Goal: Task Accomplishment & Management: Manage account settings

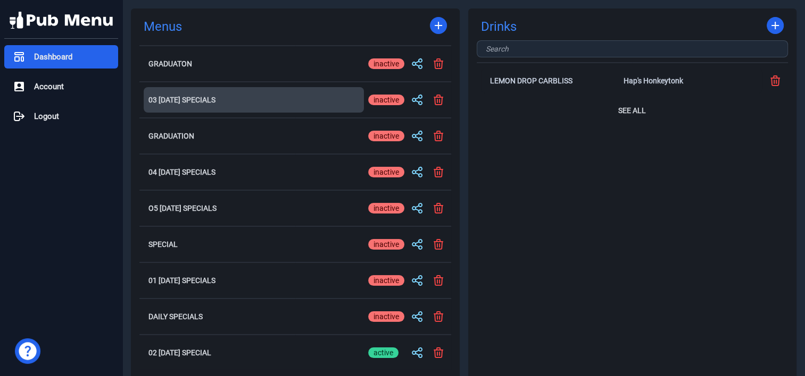
click at [213, 97] on h2 "03 [DATE] Specials" at bounding box center [253, 99] width 211 height 7
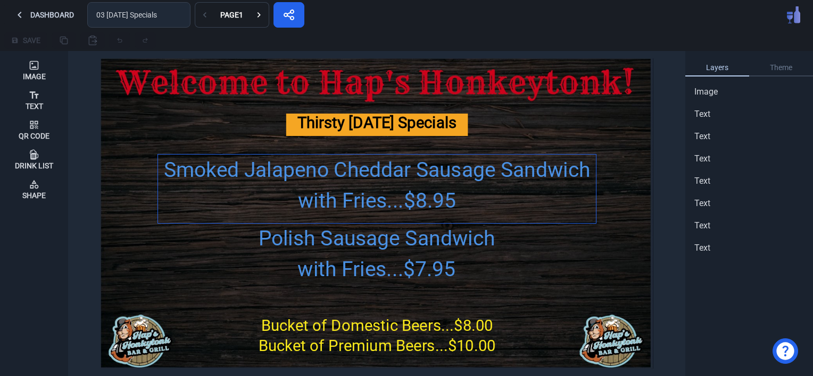
click at [225, 184] on div "Smoked Jalapeno Cheddar Sausage Sandwich with Fries...$8.95" at bounding box center [377, 186] width 438 height 62
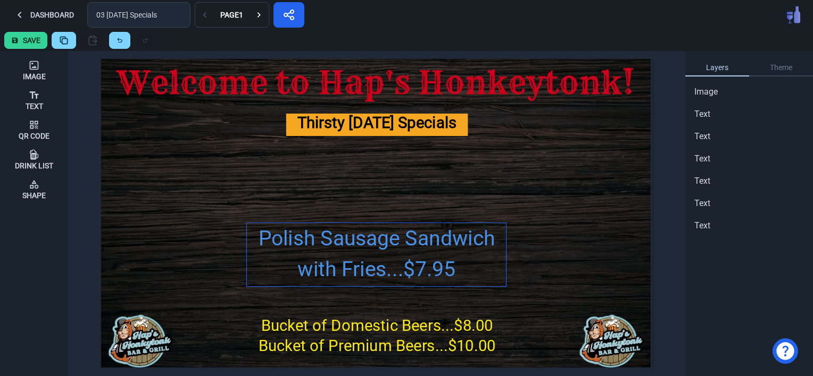
click at [307, 233] on div "Polish Sausage Sandwich with Fries...$7.95" at bounding box center [376, 254] width 259 height 62
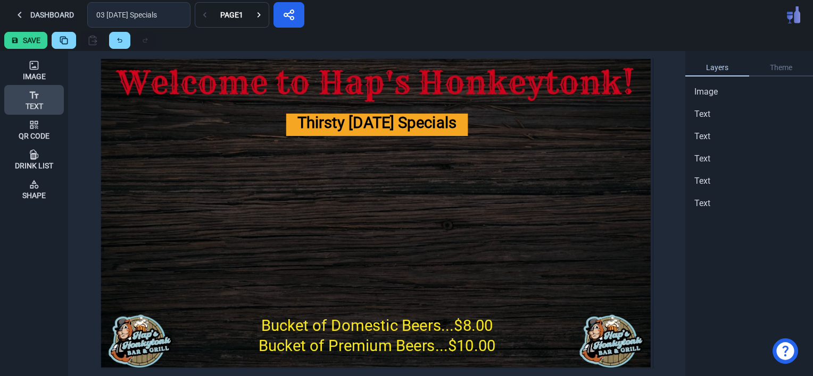
click at [36, 99] on icon at bounding box center [34, 95] width 11 height 11
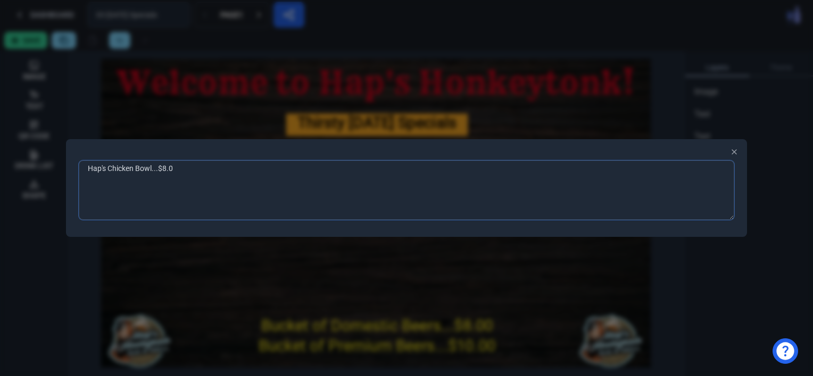
type textarea "Hap's Chicken Bowl...$8.00"
click at [220, 306] on div at bounding box center [406, 188] width 813 height 376
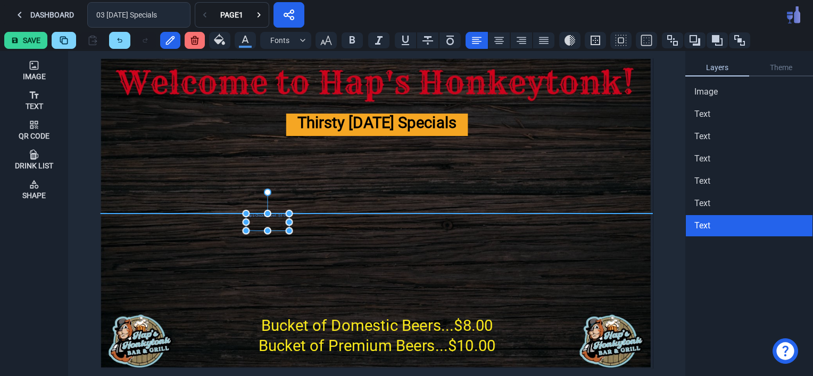
drag, startPoint x: 111, startPoint y: 60, endPoint x: 256, endPoint y: 214, distance: 211.8
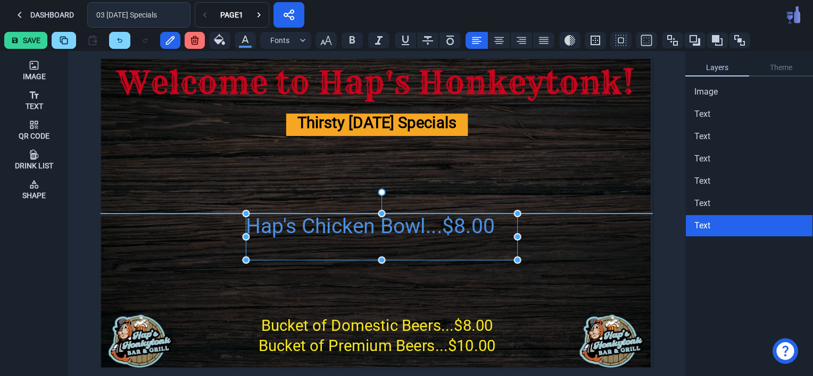
drag, startPoint x: 289, startPoint y: 231, endPoint x: 517, endPoint y: 261, distance: 230.0
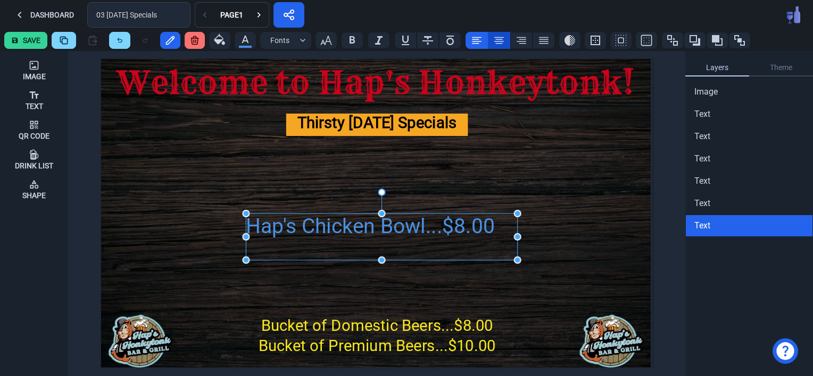
click at [498, 43] on icon at bounding box center [498, 40] width 13 height 13
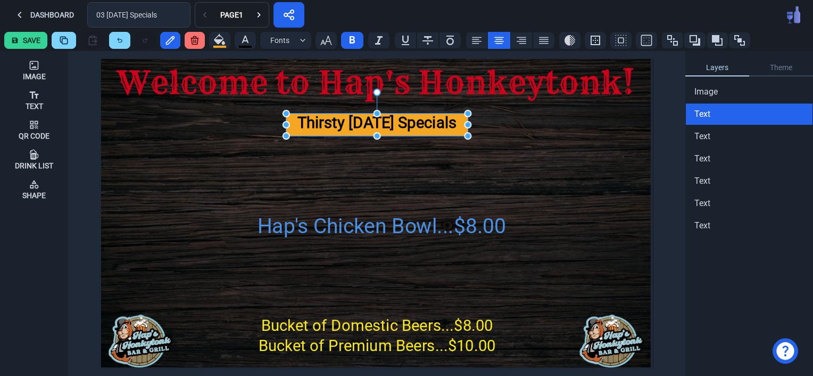
click at [361, 125] on div "Thirsty [DATE] Specials" at bounding box center [377, 125] width 182 height 22
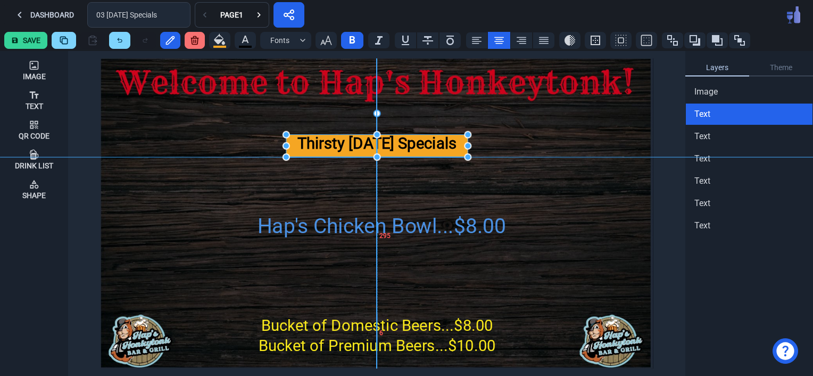
drag, startPoint x: 358, startPoint y: 122, endPoint x: 359, endPoint y: 141, distance: 19.7
click at [359, 141] on div "Thirsty [DATE] Specials" at bounding box center [377, 146] width 182 height 22
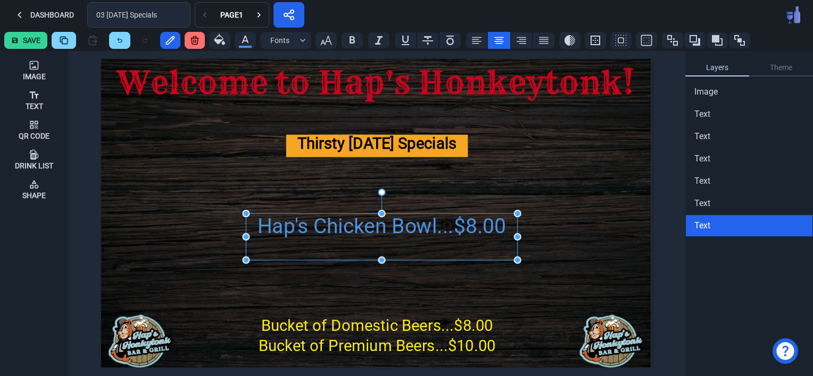
drag, startPoint x: 389, startPoint y: 224, endPoint x: 409, endPoint y: 222, distance: 20.8
click at [409, 222] on div "Hap's Chicken Bowl...$8.00" at bounding box center [381, 237] width 271 height 47
click at [330, 36] on icon "button" at bounding box center [326, 40] width 13 height 13
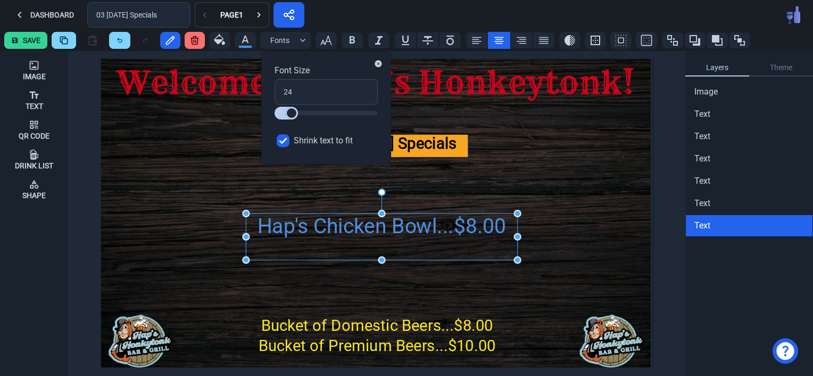
click at [287, 139] on input "Shrink text to fit" at bounding box center [283, 141] width 13 height 13
checkbox input "false"
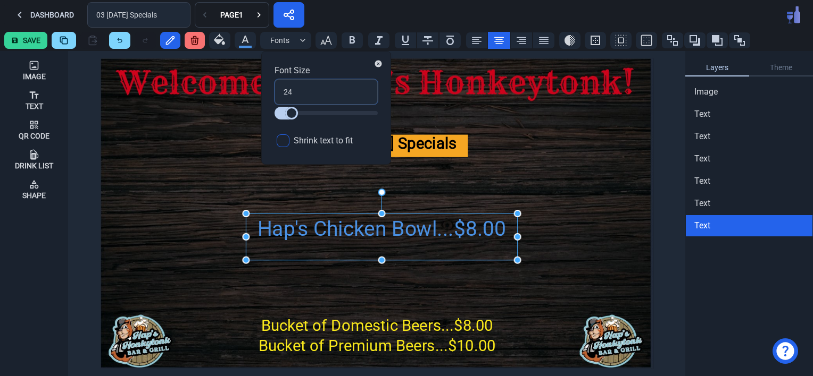
click at [308, 102] on input "24" at bounding box center [325, 92] width 103 height 26
drag, startPoint x: 300, startPoint y: 94, endPoint x: 275, endPoint y: 92, distance: 25.6
click at [275, 92] on input "24" at bounding box center [325, 92] width 103 height 26
type input "3"
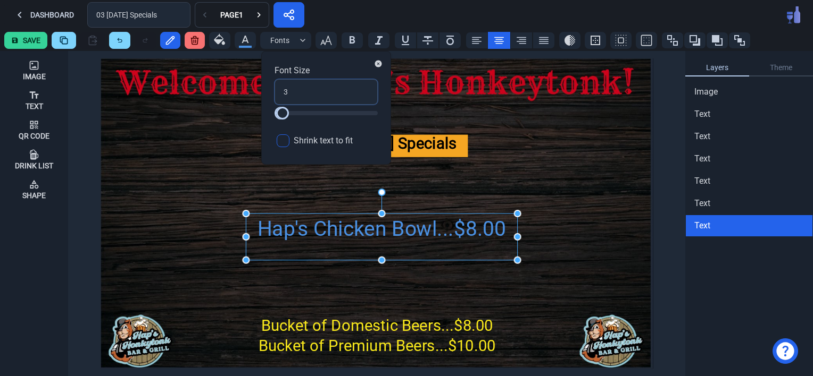
type input "30"
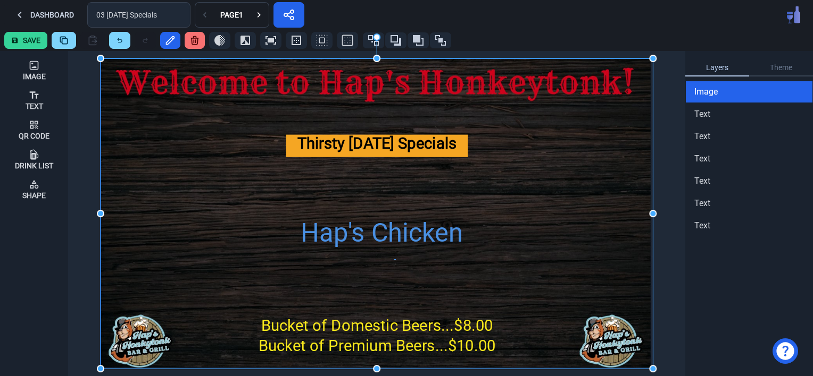
click at [206, 200] on img at bounding box center [377, 213] width 552 height 311
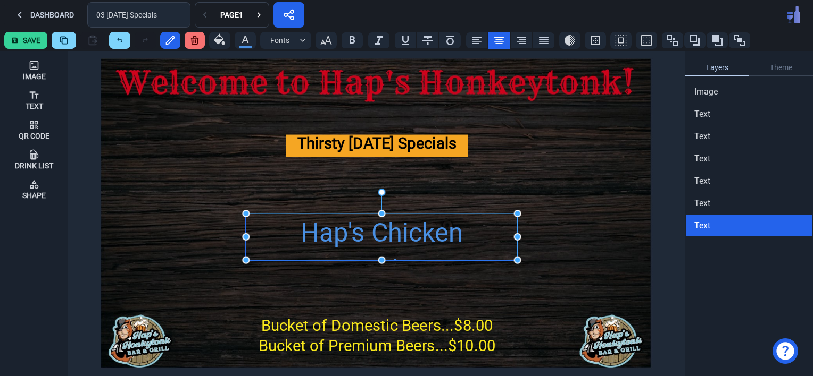
click at [436, 247] on div "Hap's Chicken Bowl...$8.00" at bounding box center [381, 253] width 271 height 78
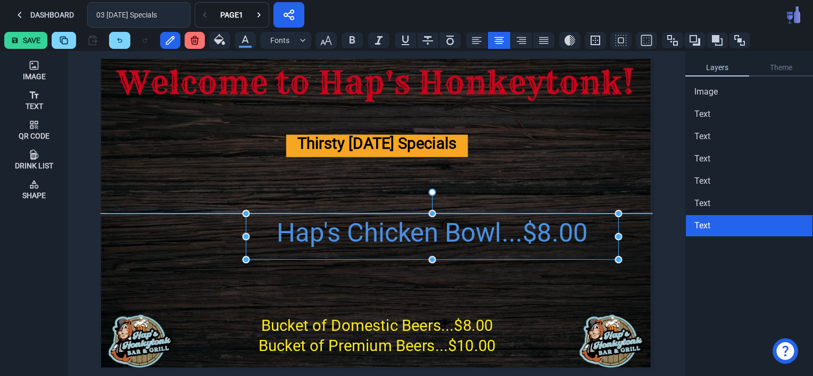
drag, startPoint x: 516, startPoint y: 259, endPoint x: 617, endPoint y: 258, distance: 101.0
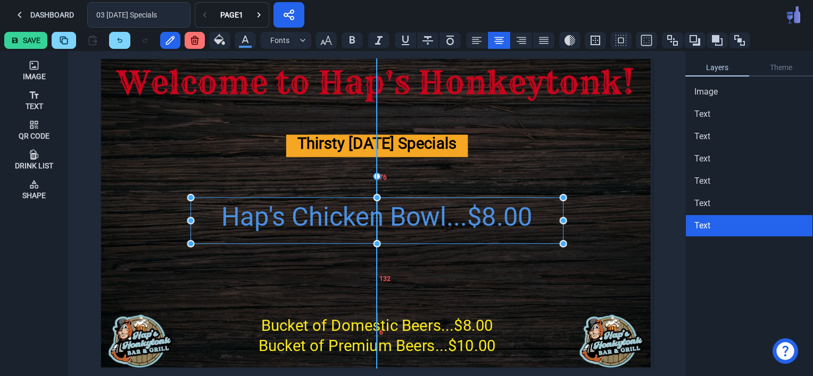
drag, startPoint x: 478, startPoint y: 237, endPoint x: 425, endPoint y: 221, distance: 55.5
click at [425, 221] on div "Hap's Chicken Bowl...$8.00" at bounding box center [376, 217] width 372 height 39
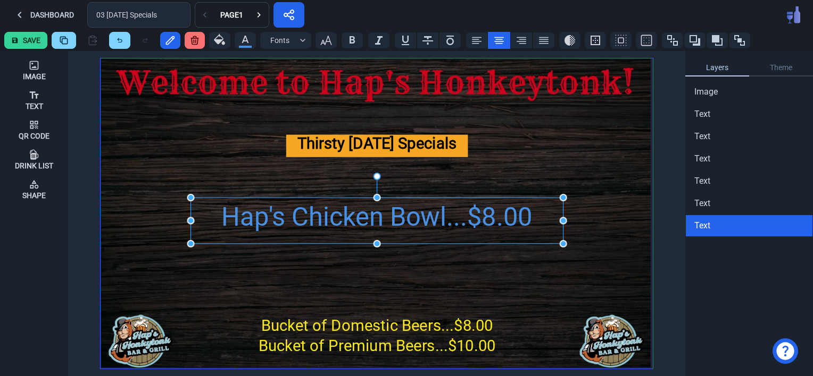
click at [566, 152] on img at bounding box center [377, 213] width 552 height 311
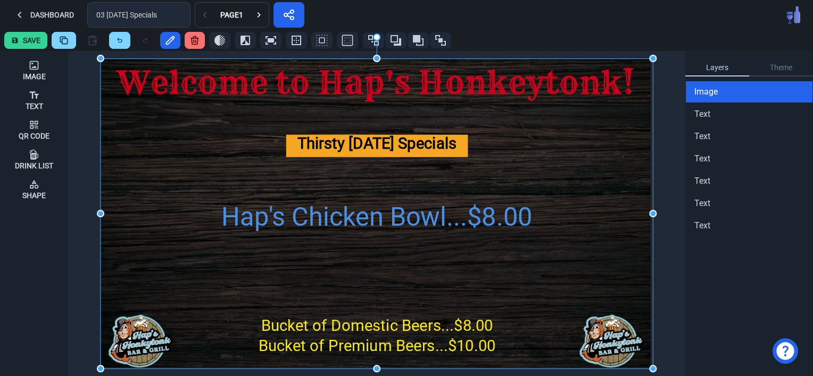
click at [23, 39] on button "Save" at bounding box center [25, 40] width 43 height 17
click at [34, 18] on button "Dashboard" at bounding box center [43, 15] width 79 height 26
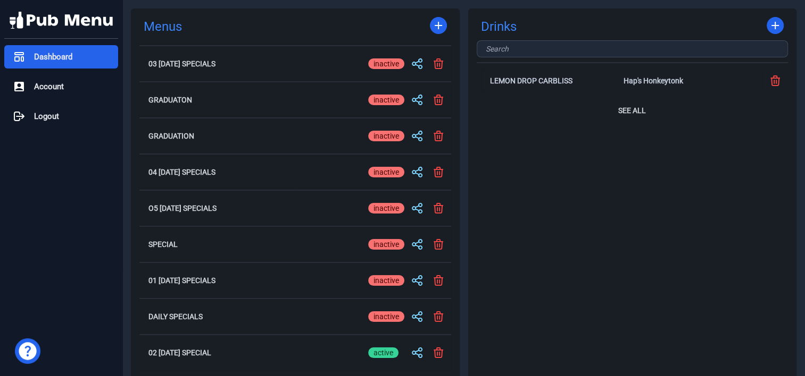
click at [387, 349] on div "inactive" at bounding box center [386, 353] width 36 height 11
click at [387, 349] on input "active inactive" at bounding box center [386, 353] width 36 height 13
checkbox input "false"
click at [381, 64] on div "active" at bounding box center [383, 63] width 30 height 11
click at [381, 64] on input "active inactive" at bounding box center [386, 63] width 36 height 13
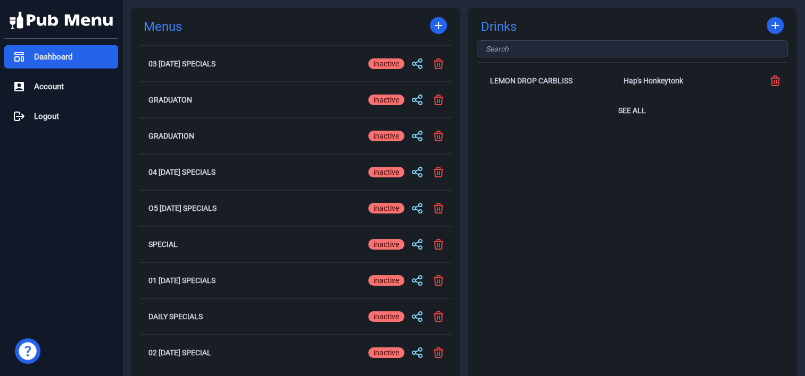
checkbox input "true"
